Goal: Complete application form

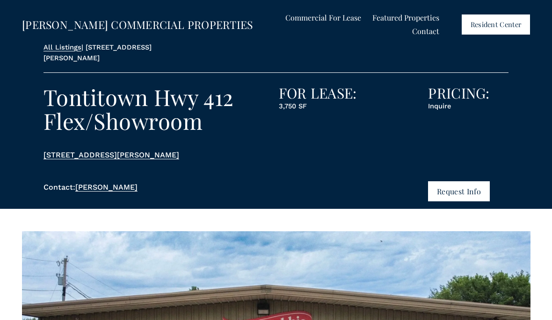
click at [446, 101] on p "Inquire" at bounding box center [468, 106] width 80 height 11
click at [472, 182] on button "Request Info" at bounding box center [458, 192] width 61 height 20
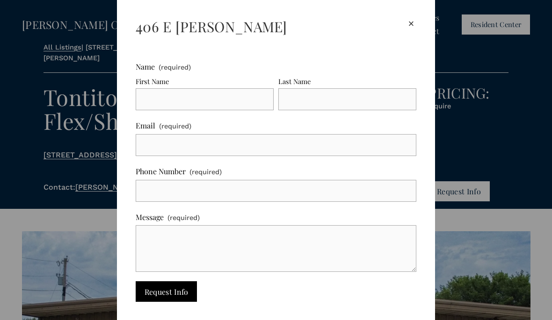
click at [209, 98] on input "First Name" at bounding box center [205, 99] width 138 height 22
type input "[EMAIL_ADDRESS][DOMAIN_NAME]"
type input "Lath"
type input "[PERSON_NAME]"
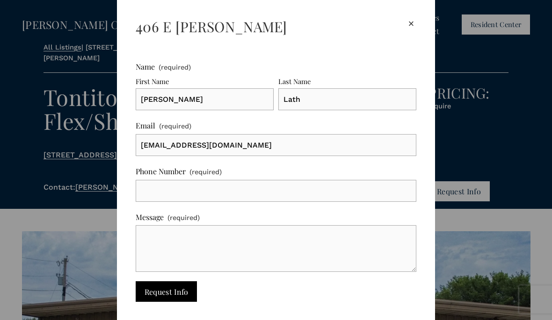
click at [319, 195] on input "Phone Number (required)" at bounding box center [276, 191] width 281 height 22
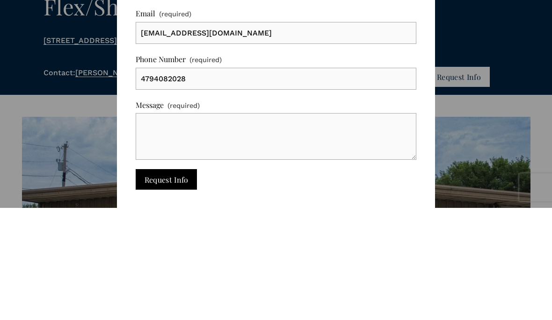
type input "4794082028"
click at [350, 226] on textarea "Message (required)" at bounding box center [276, 249] width 281 height 47
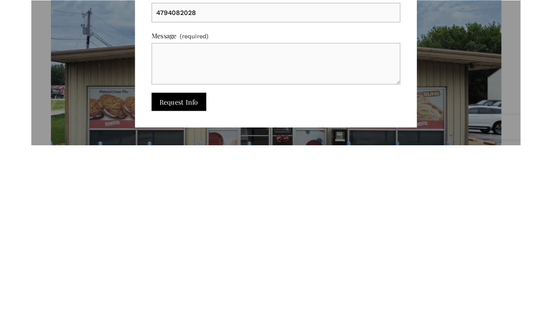
scroll to position [53, 0]
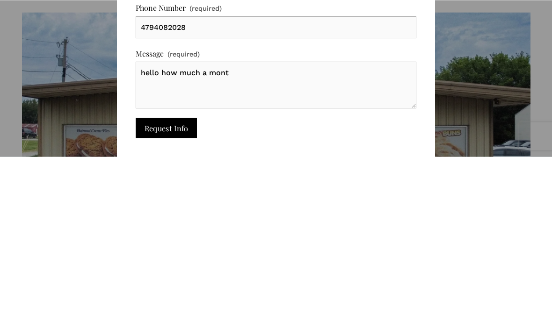
click at [540, 84] on div "× [STREET_ADDRESS][PERSON_NAME] Name (required) First Name [PERSON_NAME] Last N…" at bounding box center [276, 160] width 552 height 320
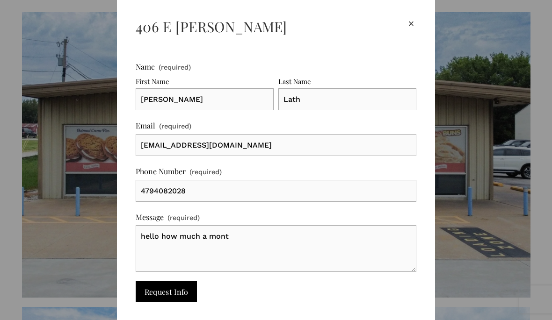
click at [350, 240] on textarea "hello how much a mont" at bounding box center [276, 249] width 281 height 47
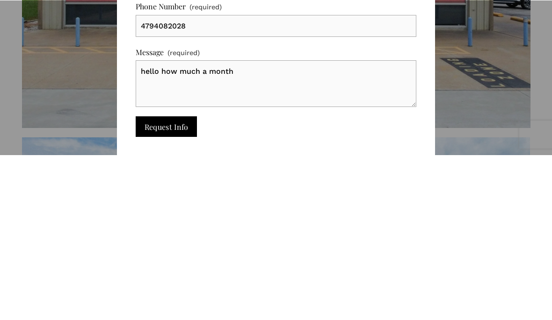
type textarea "hello how much a month"
click at [146, 282] on button "Request Info Request Info" at bounding box center [166, 292] width 61 height 20
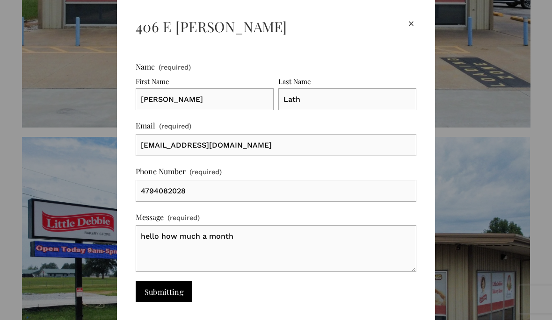
click at [155, 292] on span "Submitting" at bounding box center [164, 292] width 39 height 10
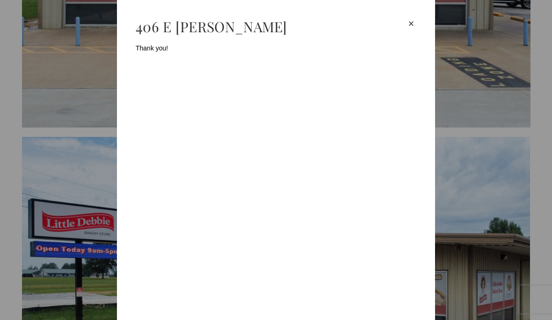
click at [408, 35] on div "Thank you!" at bounding box center [276, 168] width 281 height 267
click at [411, 21] on div "×" at bounding box center [411, 24] width 10 height 10
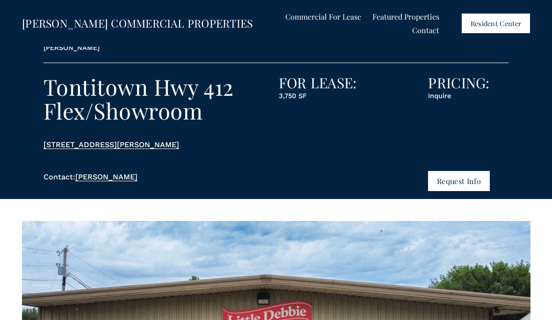
scroll to position [0, 0]
